Goal: Information Seeking & Learning: Check status

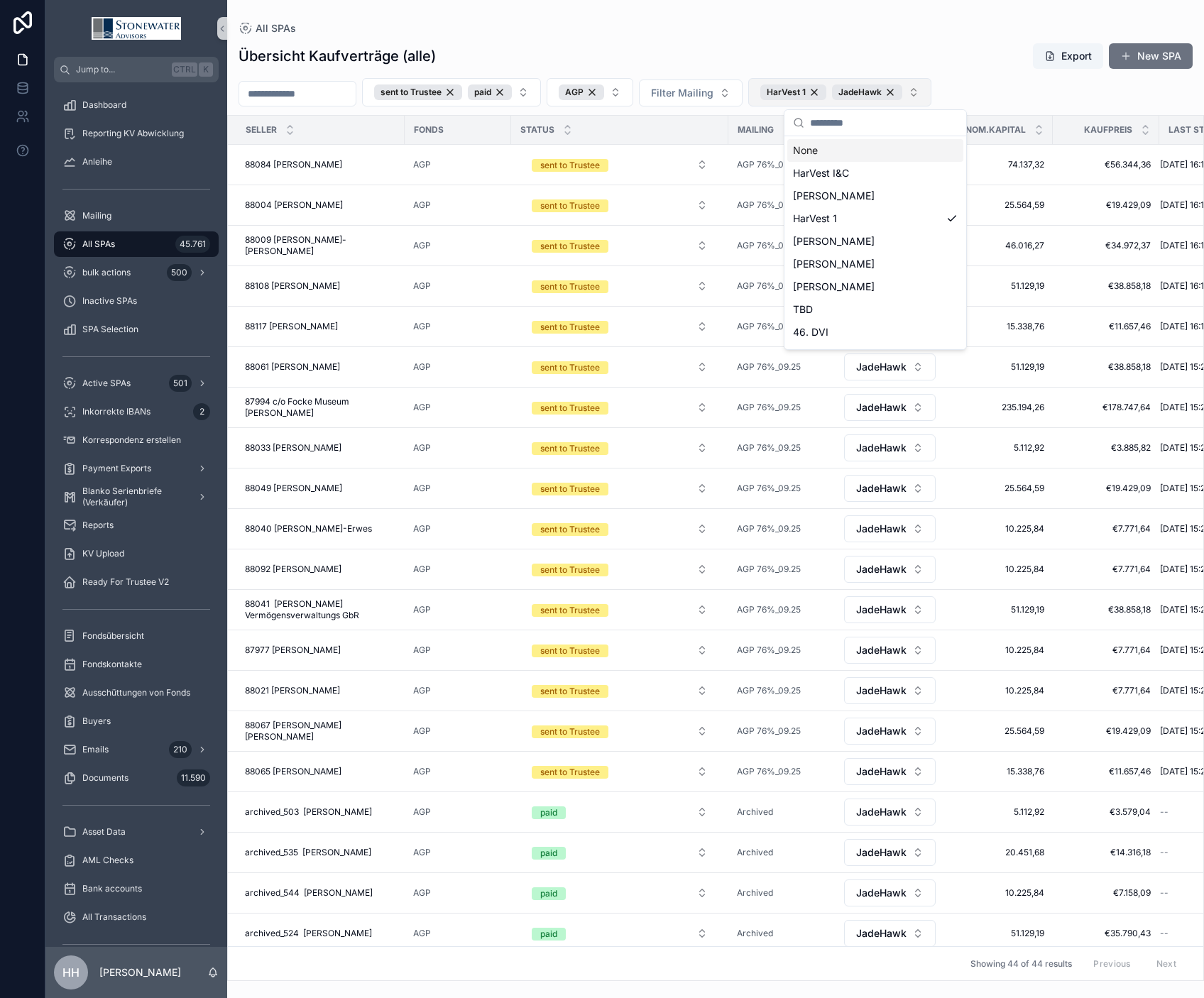
click at [892, 95] on button "HarVest 1 JadeHawk" at bounding box center [840, 92] width 183 height 29
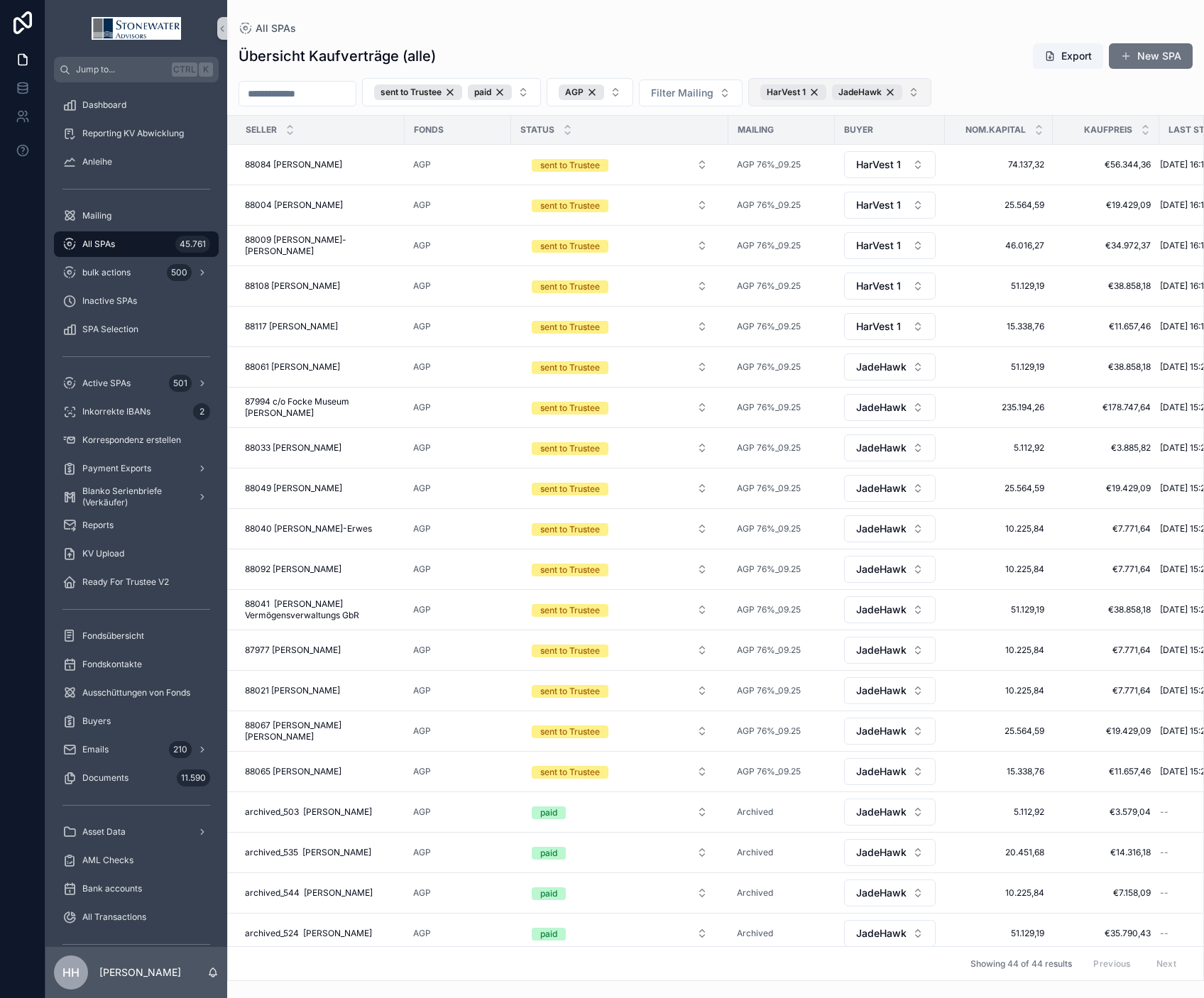
click at [892, 95] on button "HarVest 1 JadeHawk" at bounding box center [840, 92] width 183 height 29
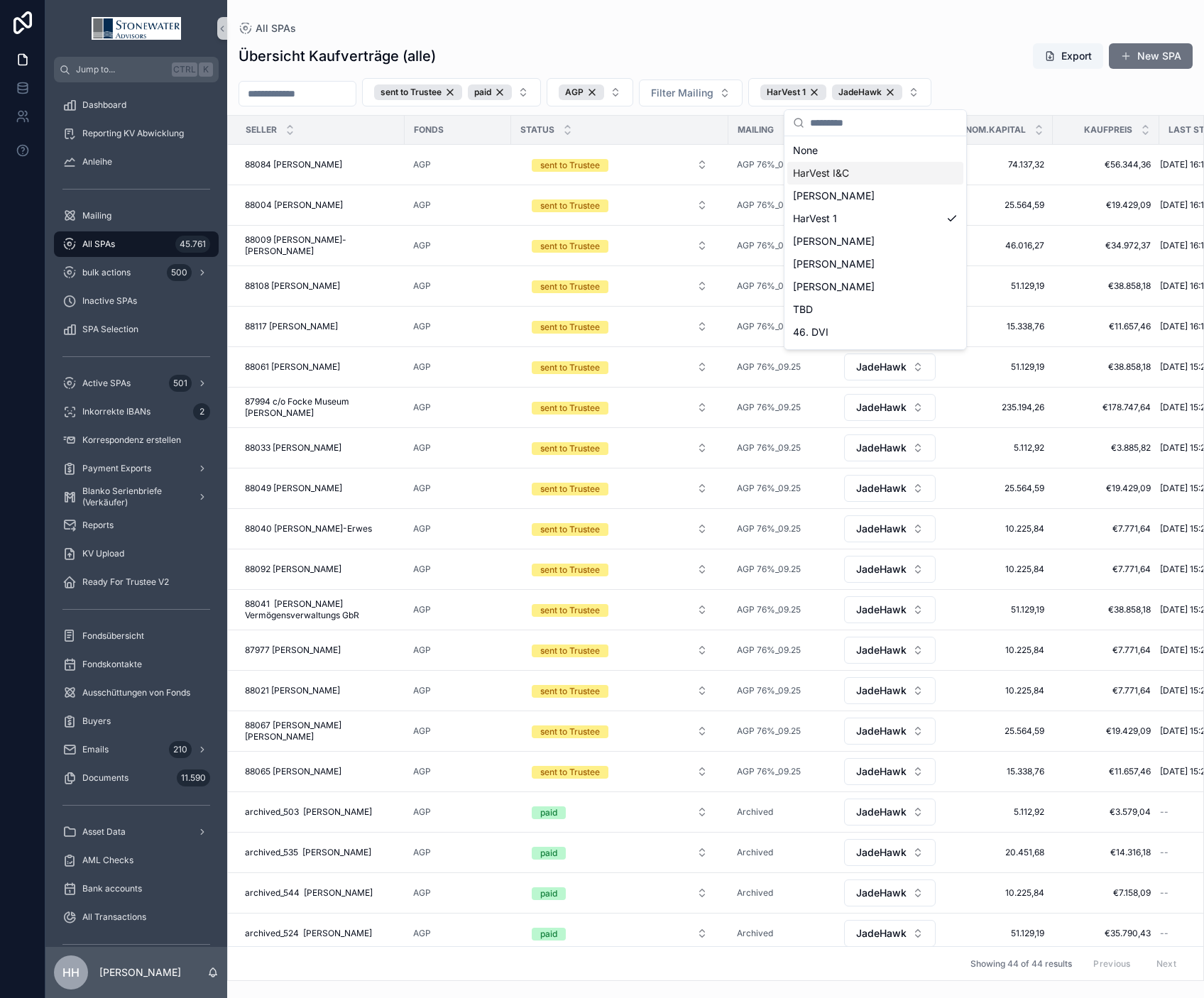
click at [831, 176] on span "HarVest I&C" at bounding box center [821, 173] width 56 height 14
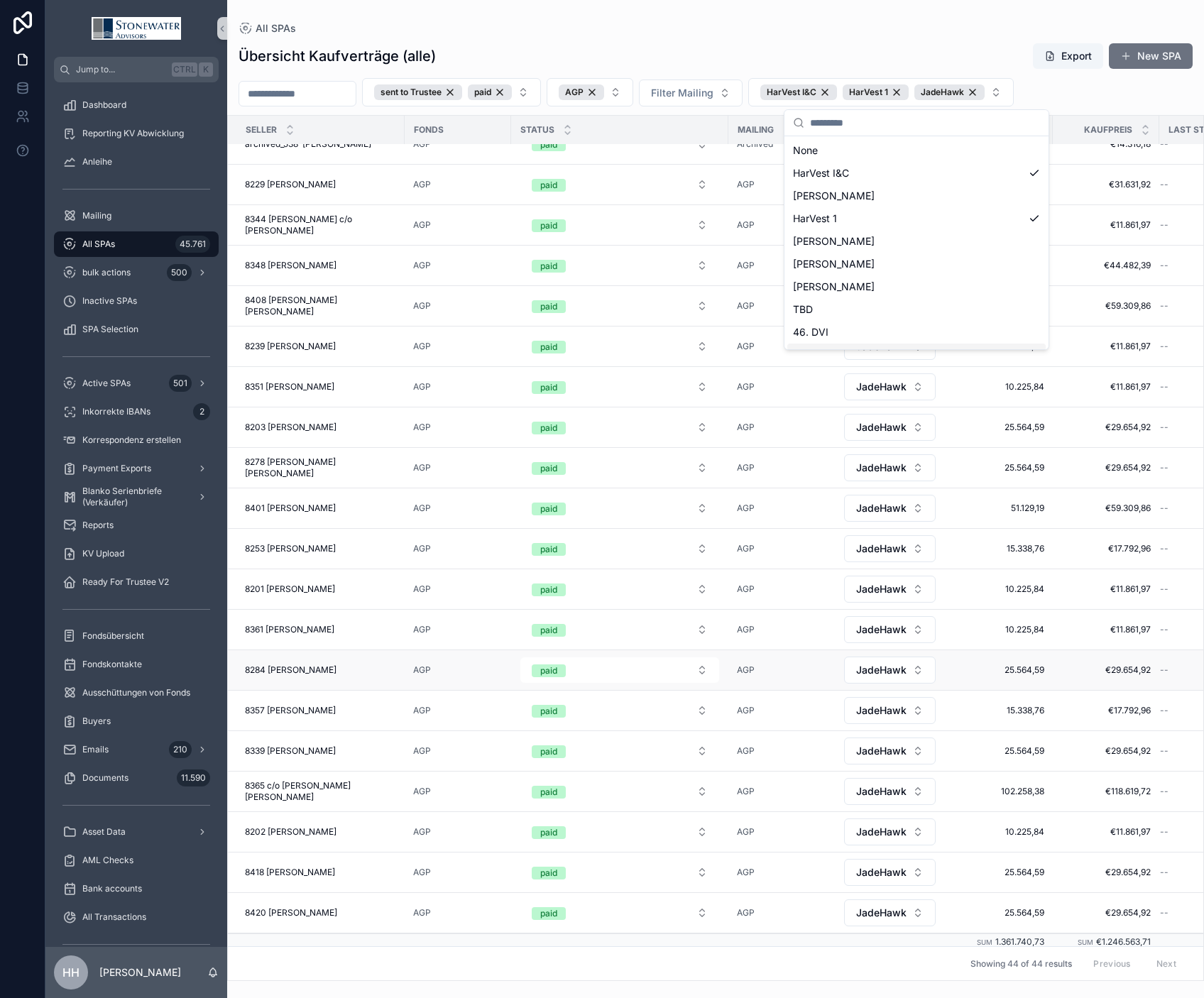
scroll to position [1007, 0]
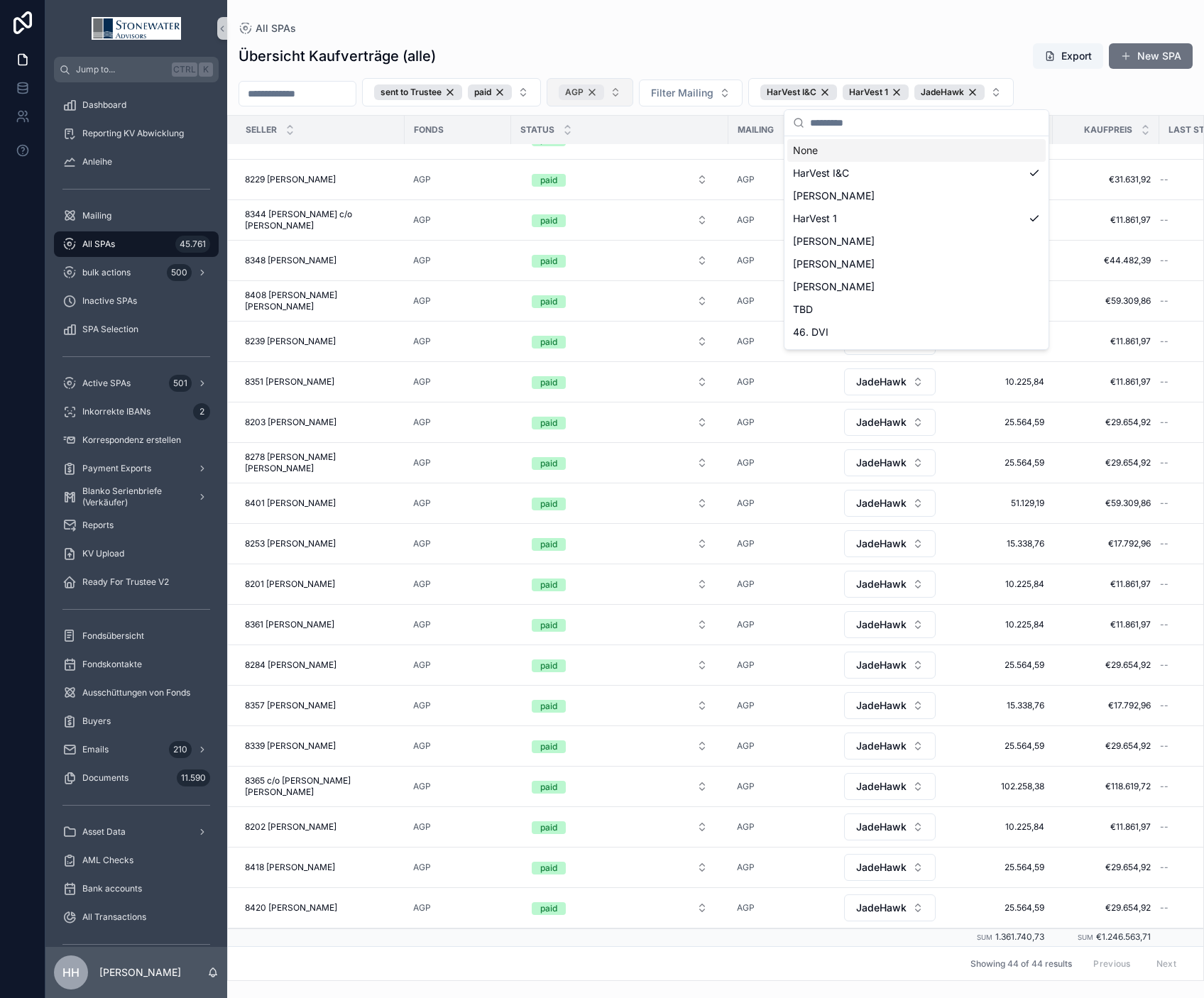
click at [604, 92] on div "AGP" at bounding box center [581, 92] width 46 height 15
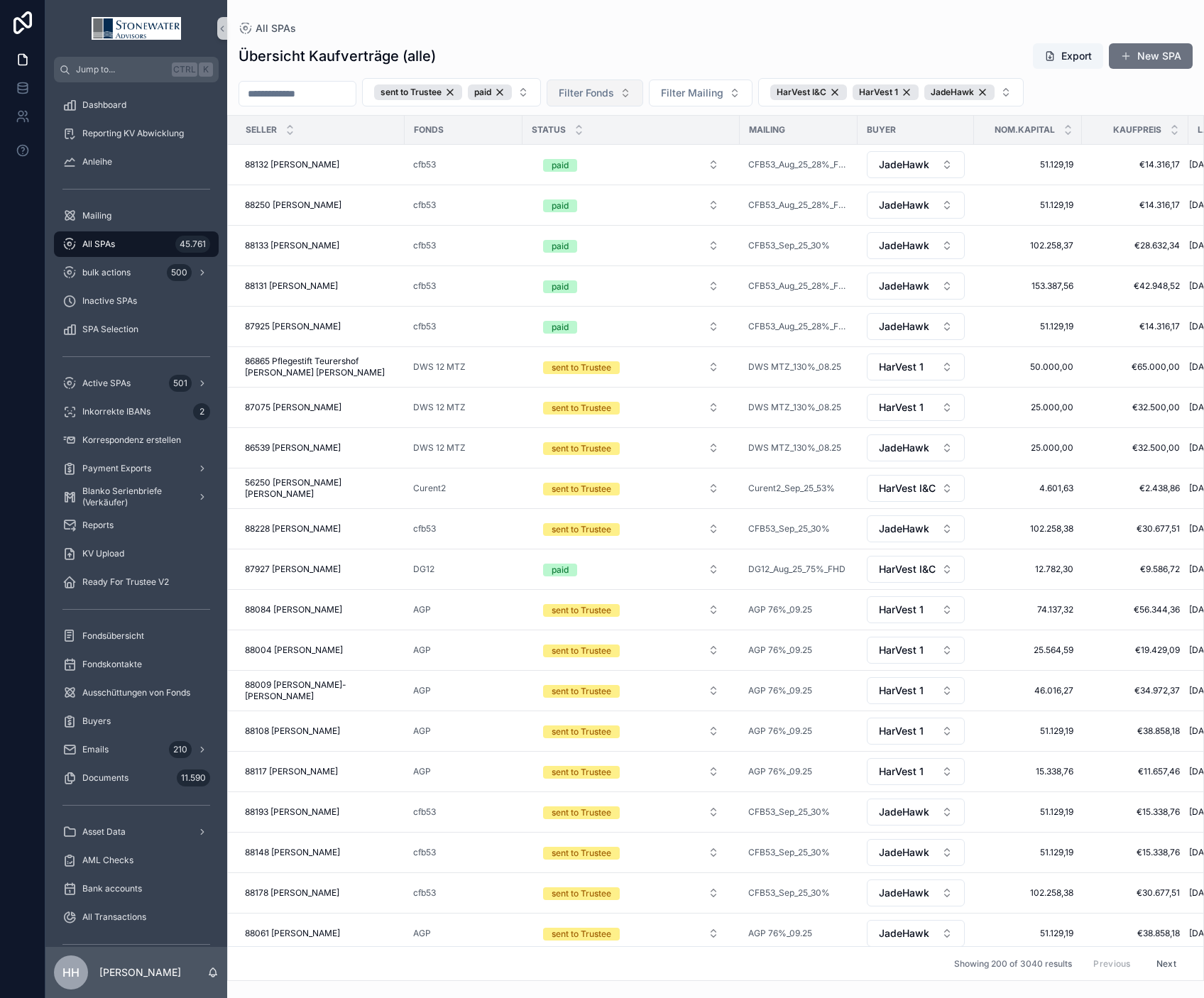
click at [614, 97] on span "Filter Fonds" at bounding box center [587, 93] width 56 height 14
type input "***"
click at [573, 158] on div "AGP" at bounding box center [632, 150] width 170 height 22
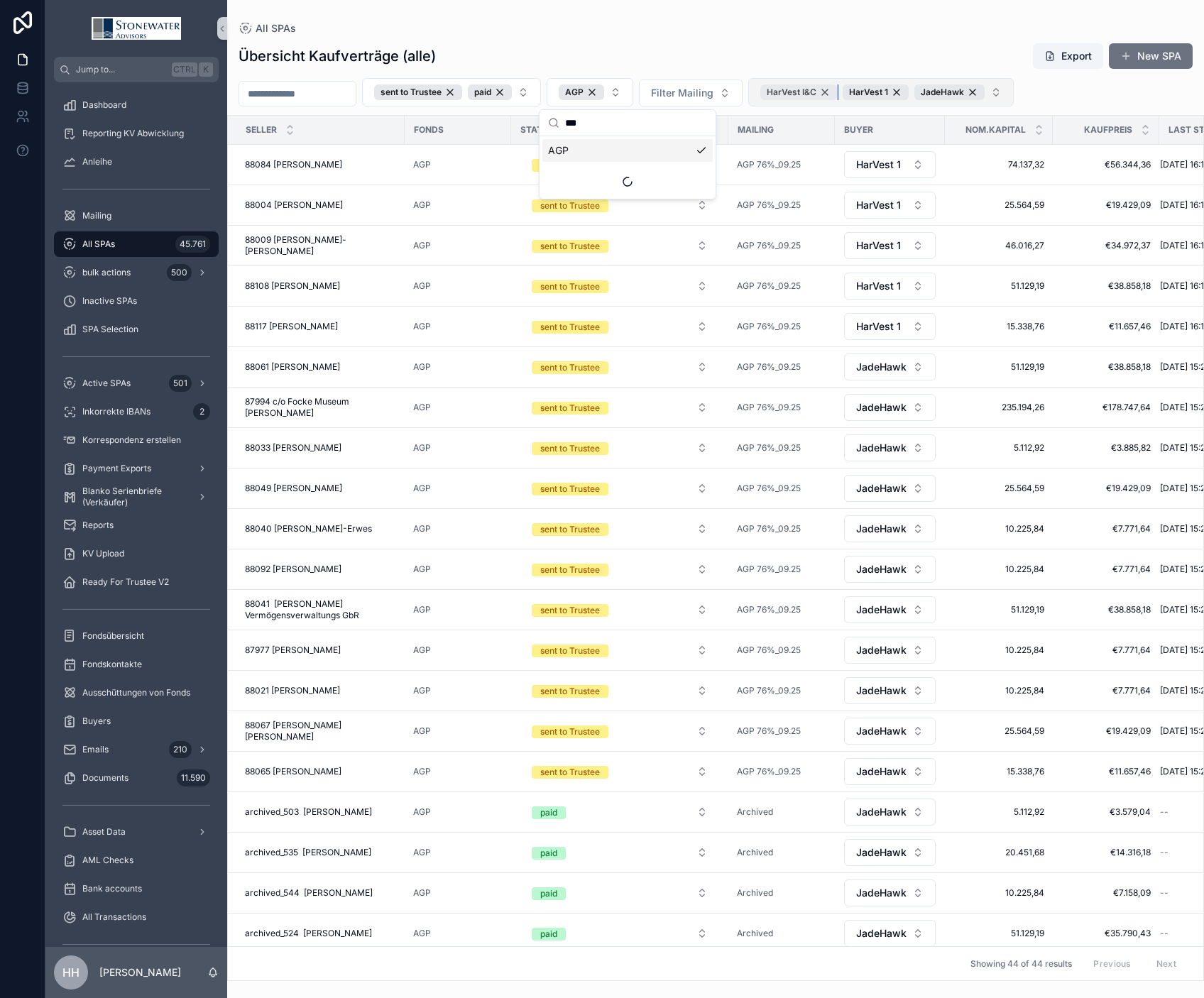
click at [837, 94] on div "HarVest I&C" at bounding box center [799, 92] width 77 height 15
click at [892, 98] on button "HarVest 1 JadeHawk" at bounding box center [840, 92] width 183 height 29
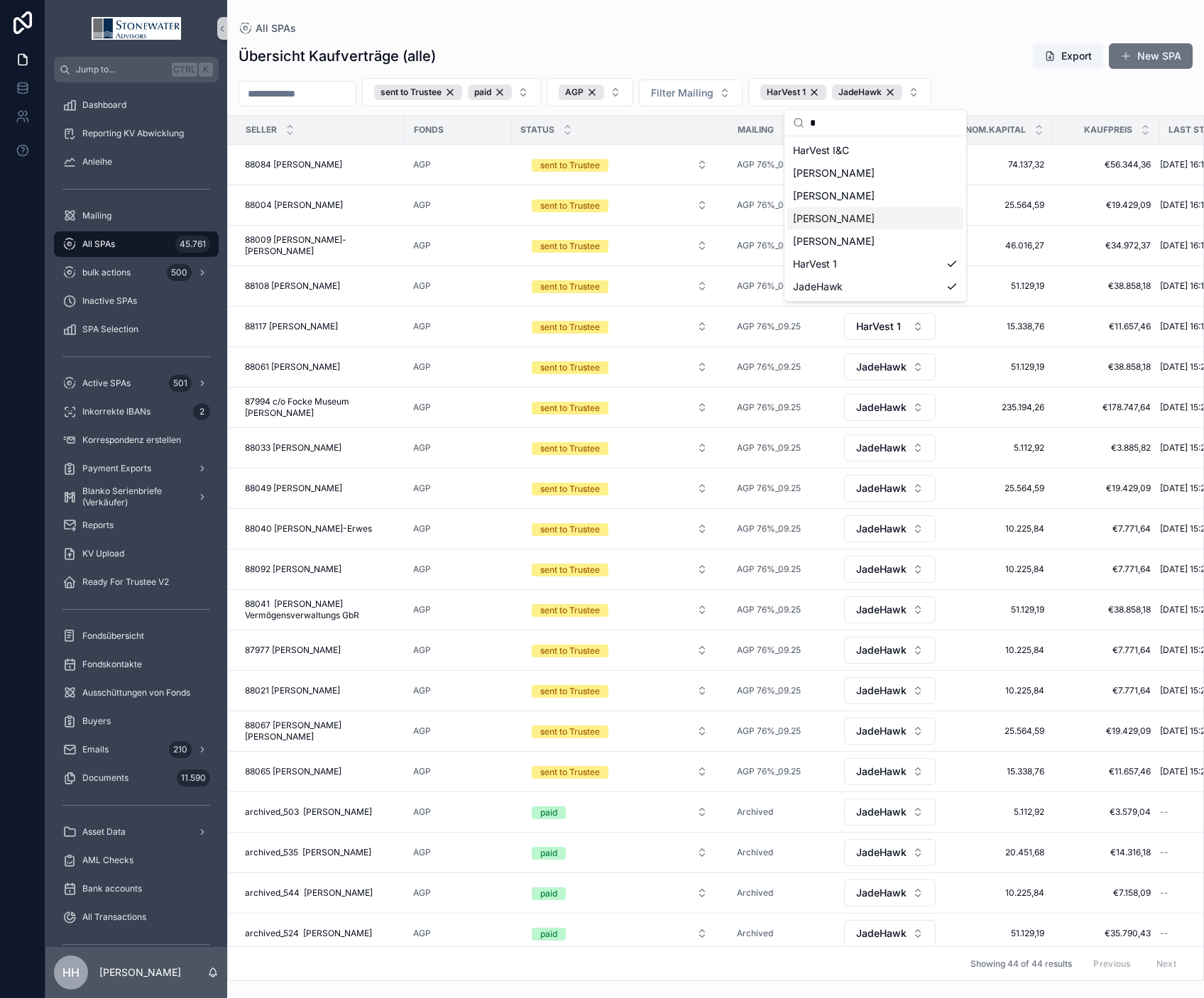
type input "*"
click at [832, 220] on span "[PERSON_NAME]" at bounding box center [834, 218] width 82 height 14
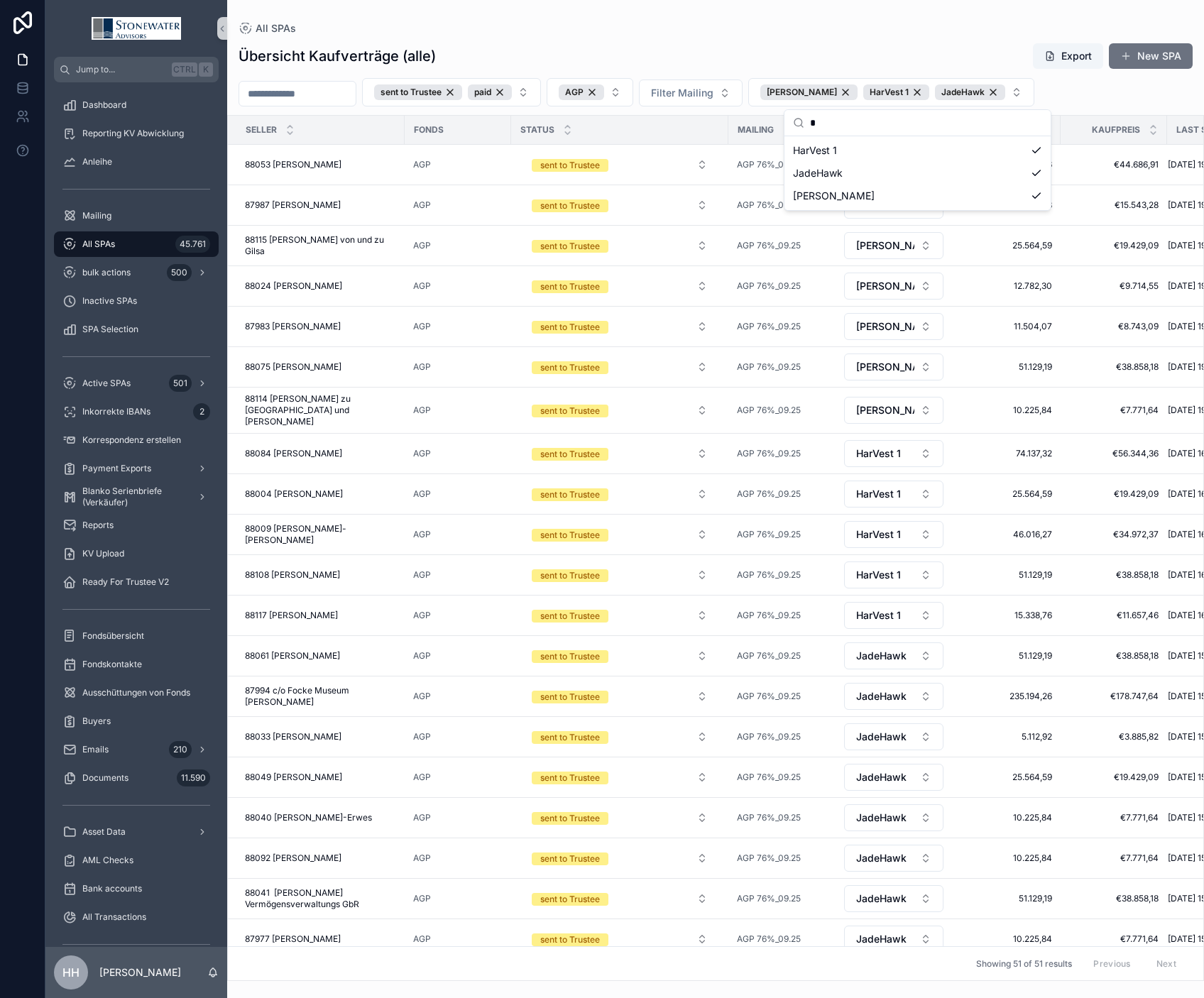
click at [892, 32] on div "All SPAs" at bounding box center [715, 28] width 954 height 12
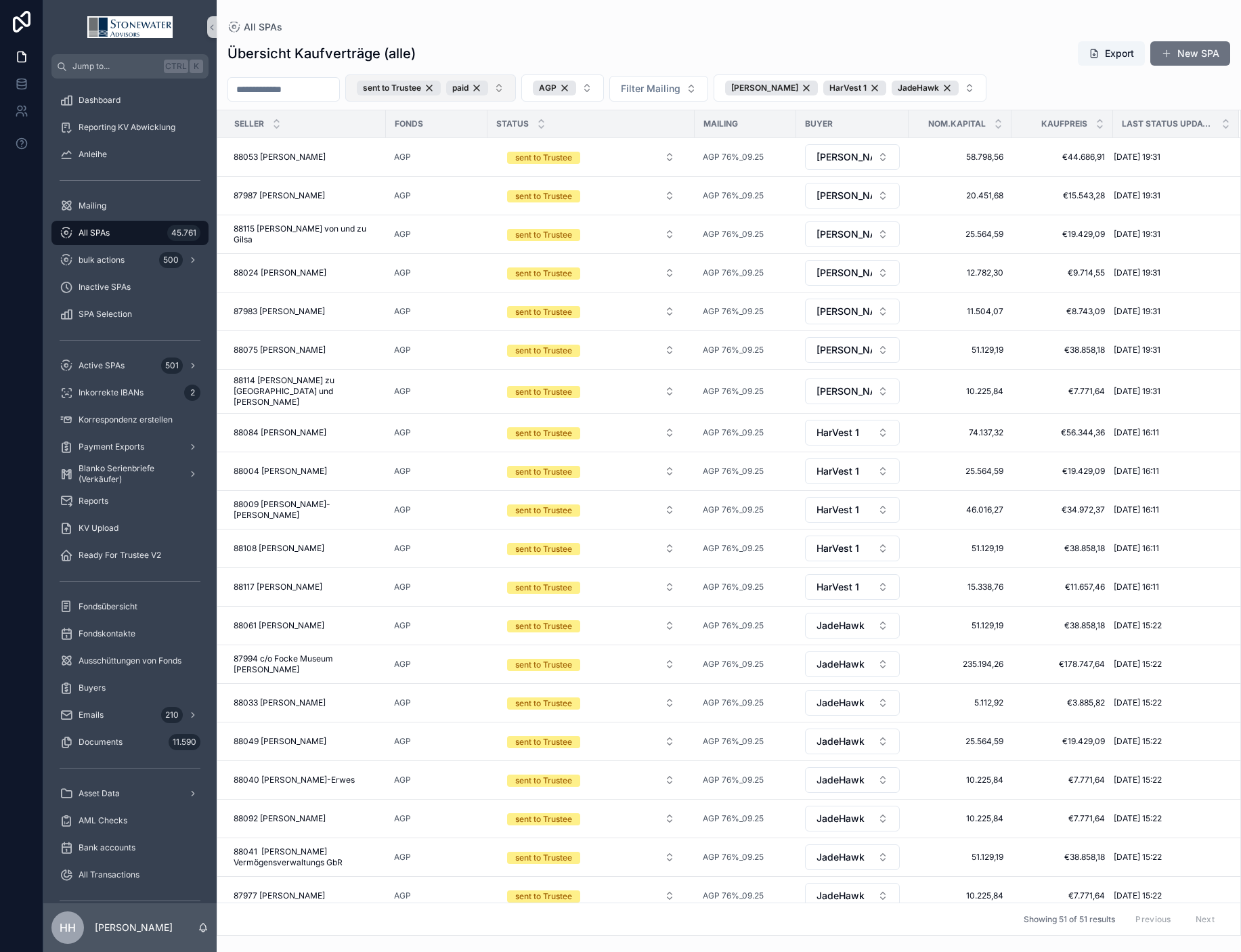
click at [516, 86] on button "sent to Trustee paid" at bounding box center [430, 88] width 170 height 27
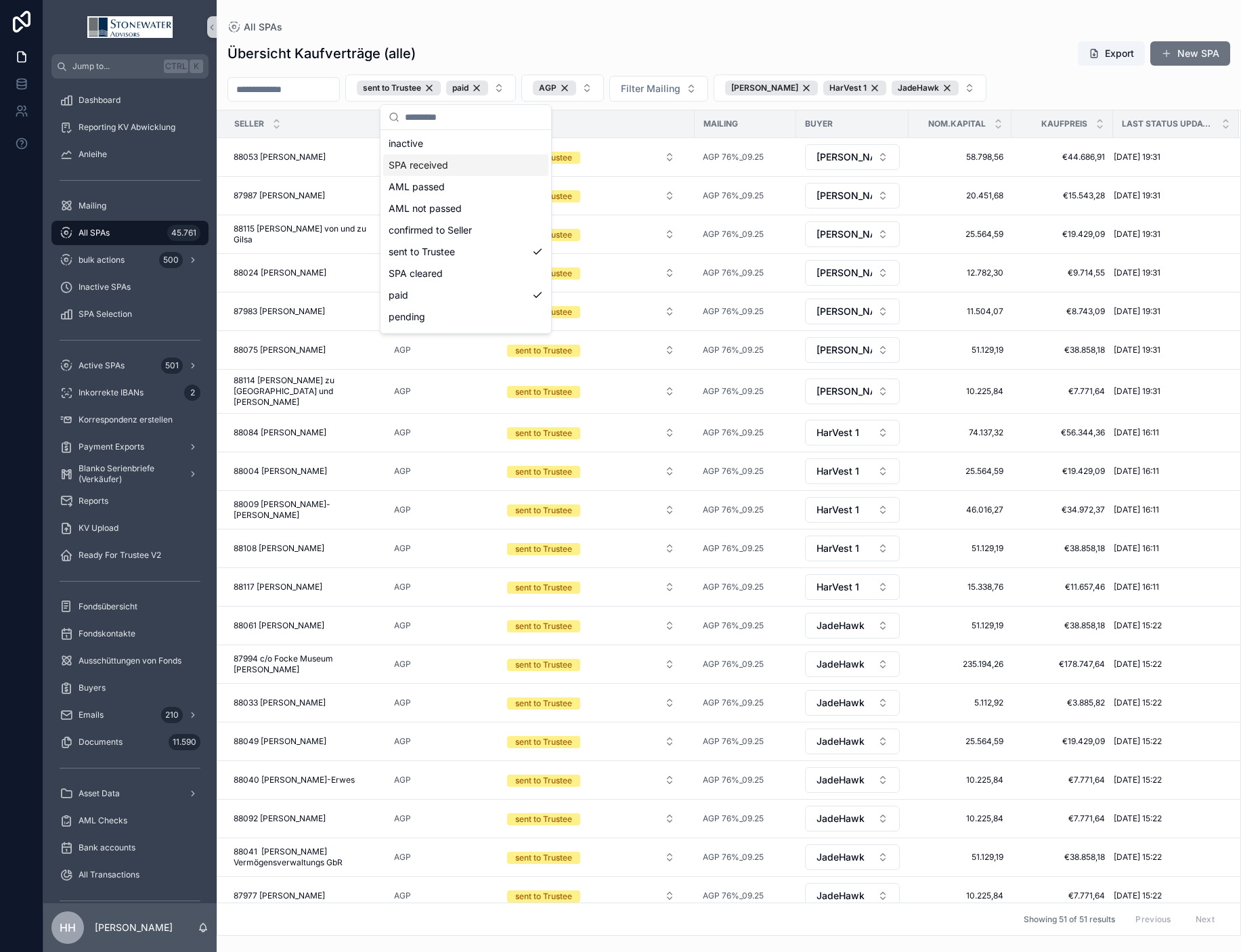
click at [446, 168] on div "SPA received" at bounding box center [466, 165] width 165 height 21
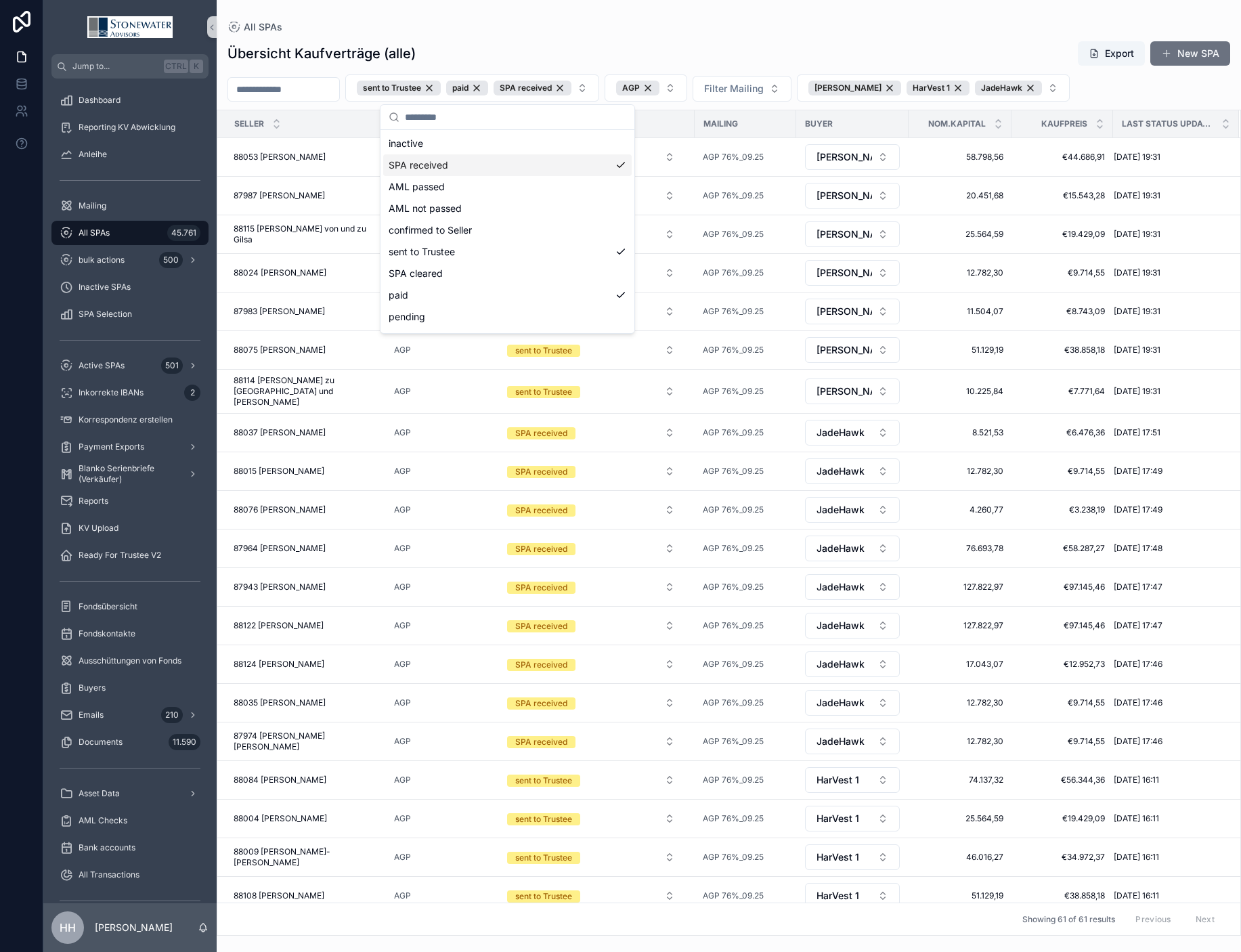
click at [800, 44] on div "Übersicht Kaufverträge (alle) Export New SPA" at bounding box center [728, 53] width 1003 height 26
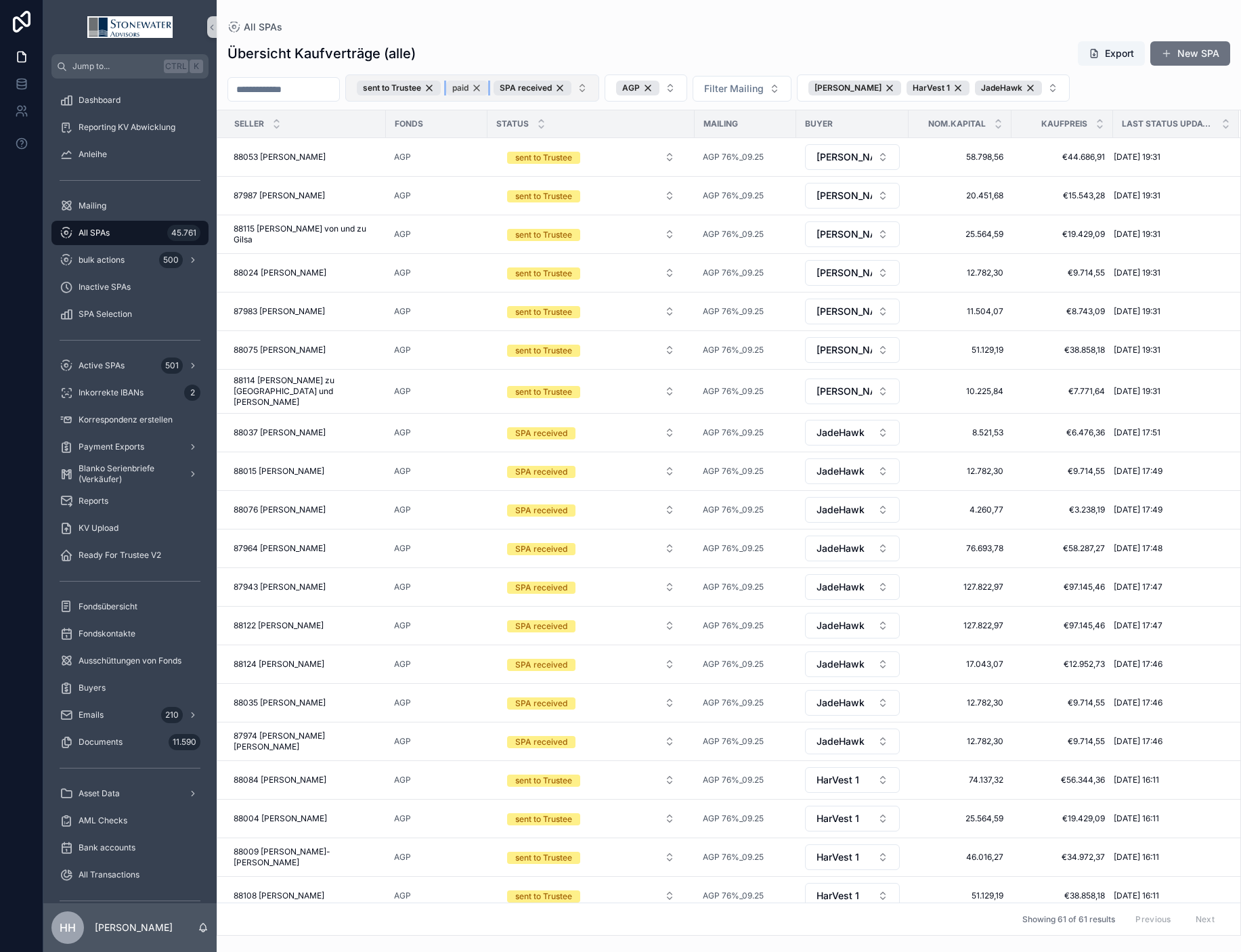
click at [488, 83] on div "paid" at bounding box center [467, 88] width 42 height 15
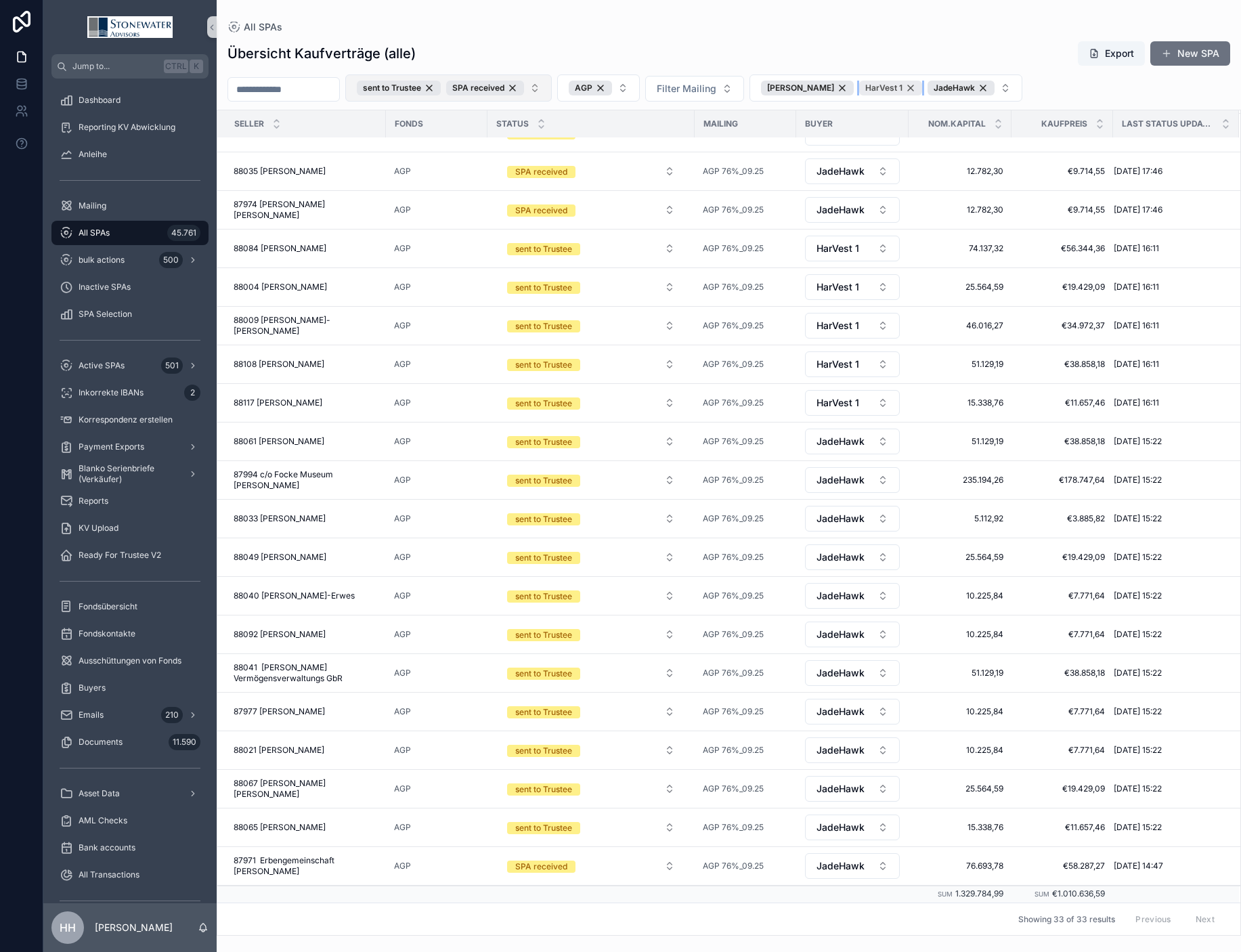
click at [851, 87] on div "HarVest 1" at bounding box center [890, 88] width 63 height 15
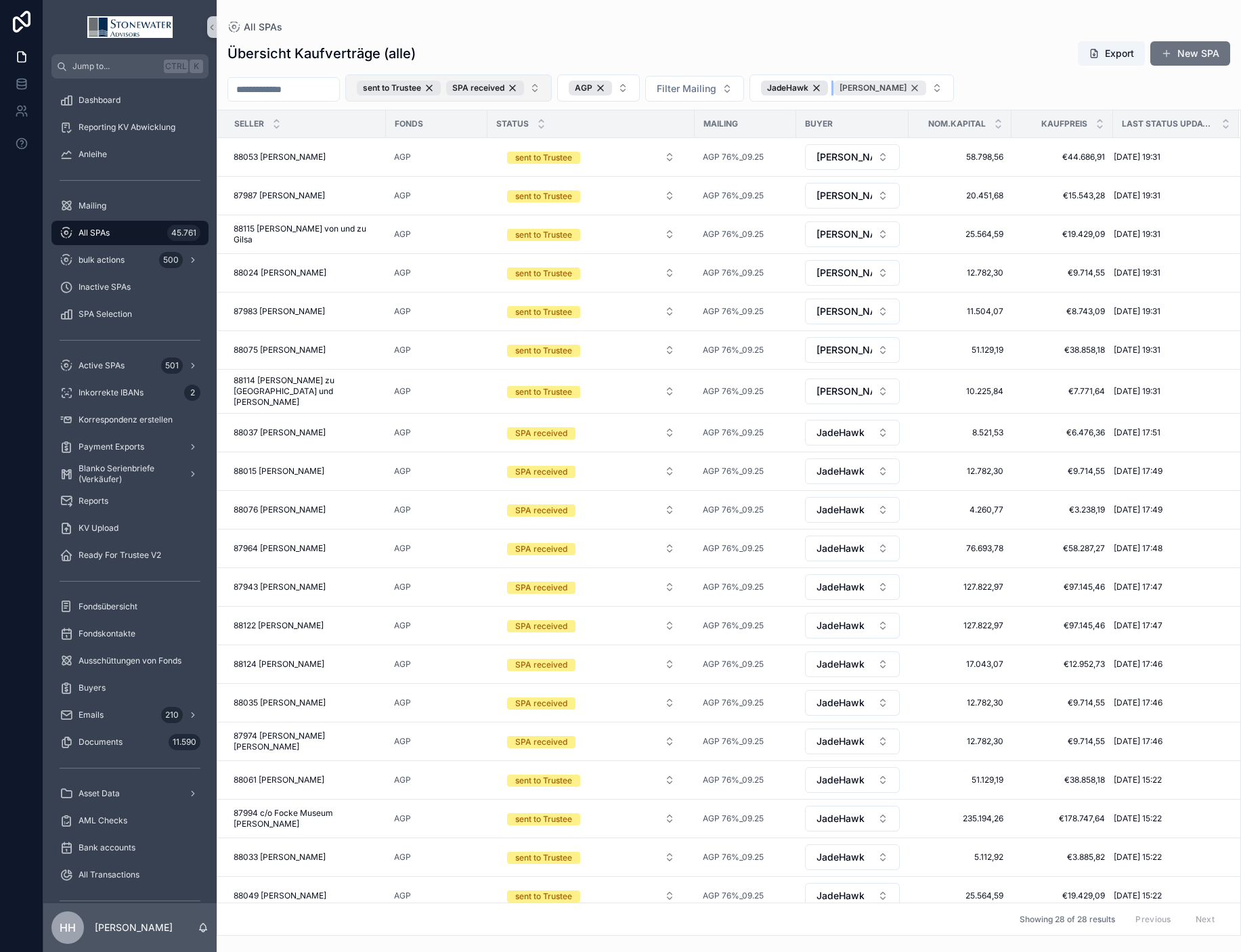
click at [851, 86] on div "[PERSON_NAME]" at bounding box center [880, 88] width 93 height 15
